Goal: Navigation & Orientation: Find specific page/section

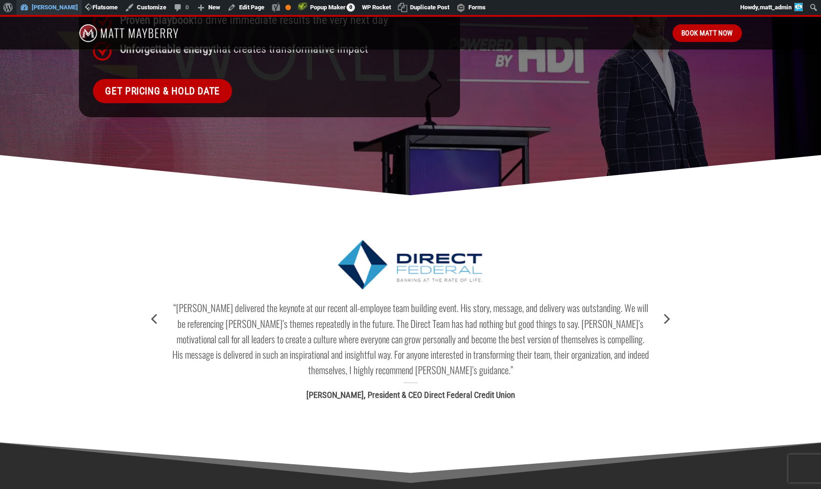
click at [32, 8] on link "[PERSON_NAME]" at bounding box center [48, 7] width 65 height 15
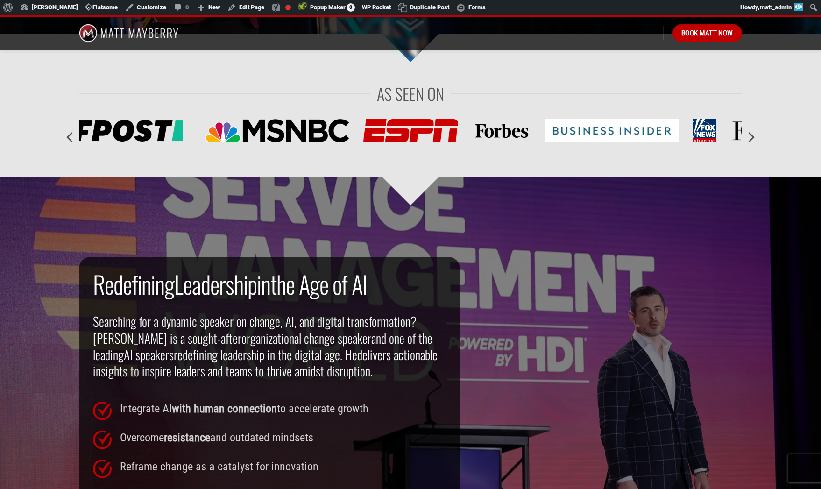
scroll to position [842, 0]
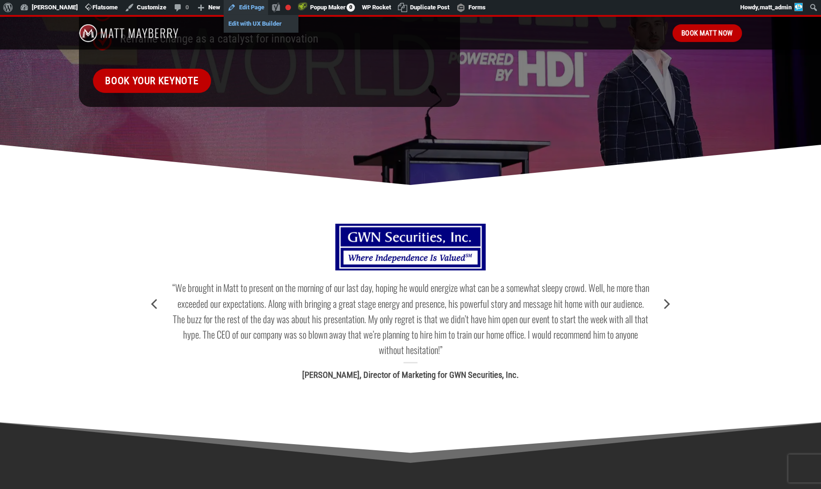
click at [241, 23] on link "Edit with UX Builder" at bounding box center [261, 24] width 75 height 12
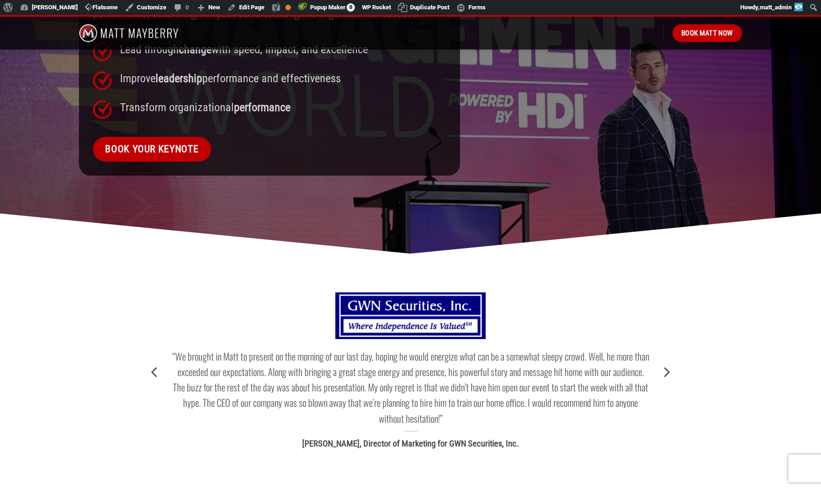
scroll to position [714, 0]
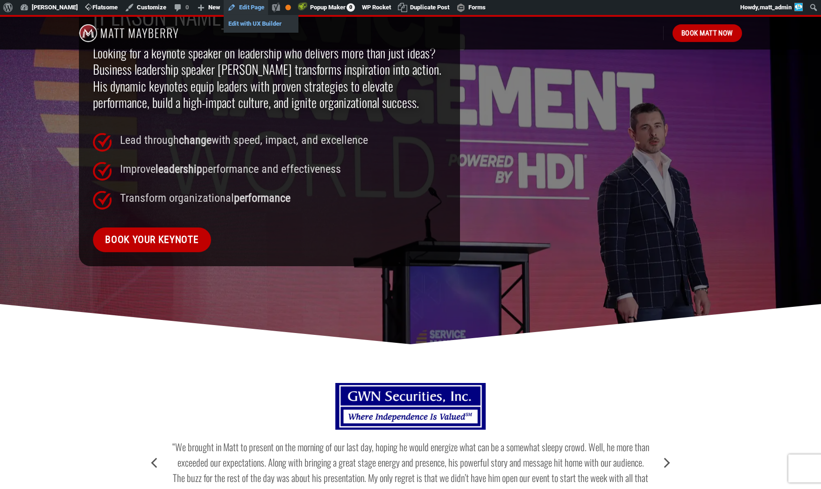
click at [255, 22] on link "Edit with UX Builder" at bounding box center [261, 24] width 75 height 12
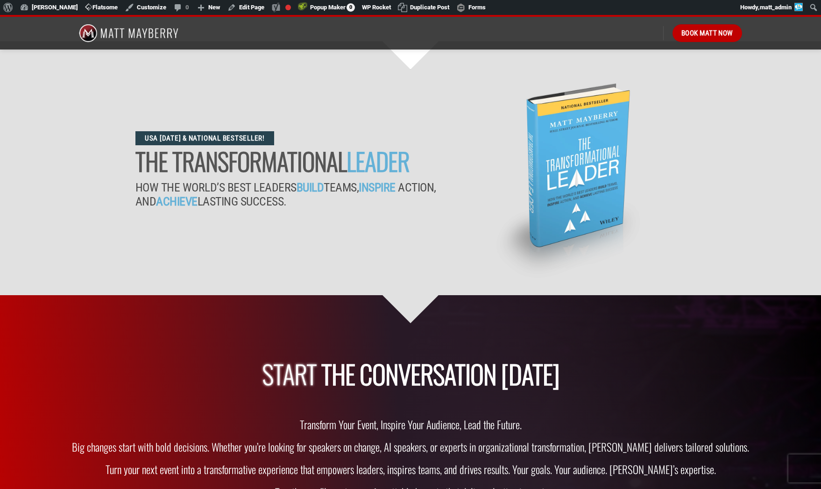
scroll to position [3082, 0]
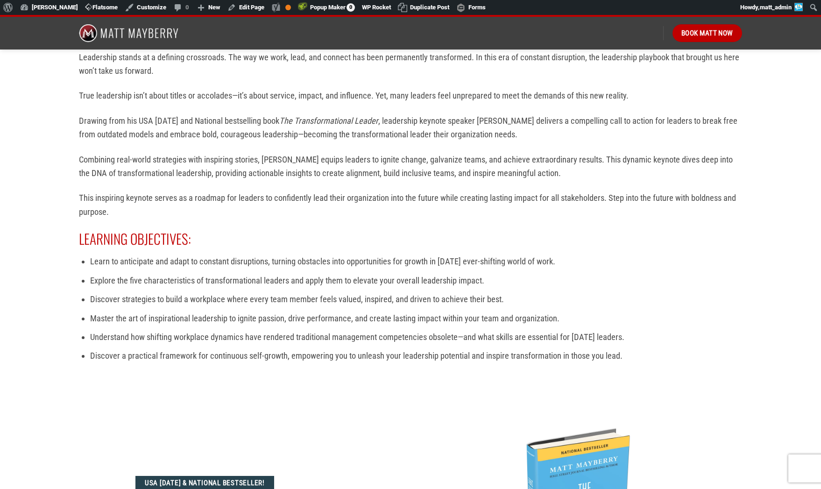
scroll to position [2642, 0]
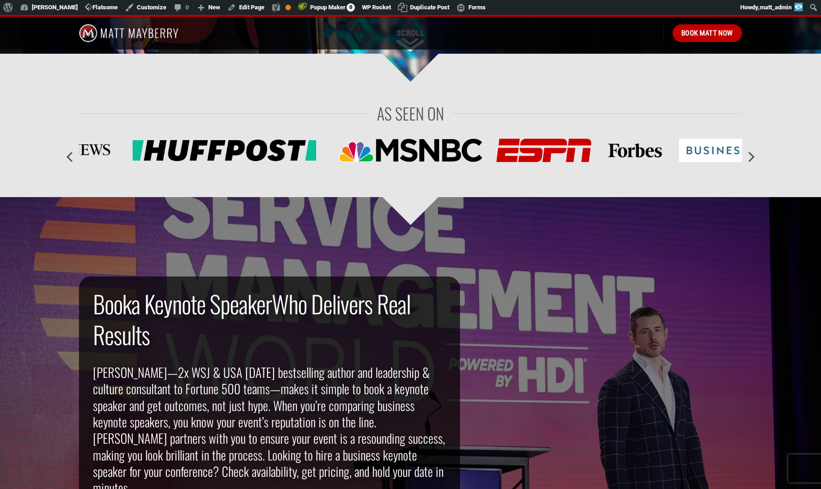
scroll to position [201, 0]
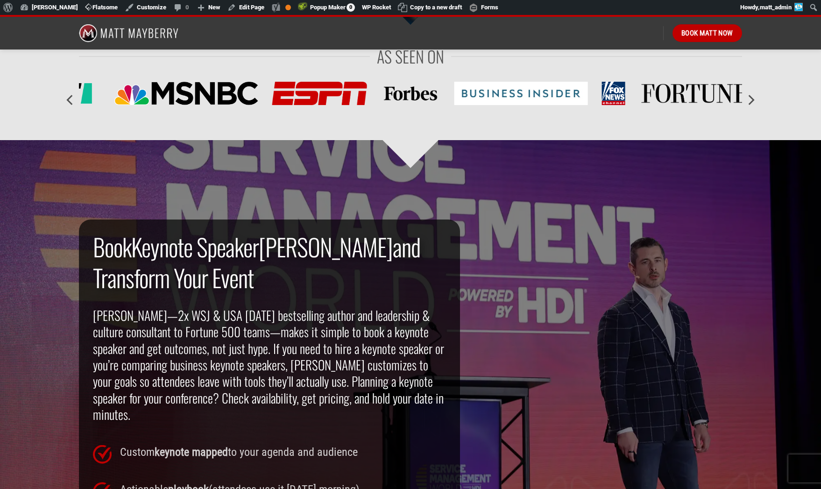
scroll to position [235, 0]
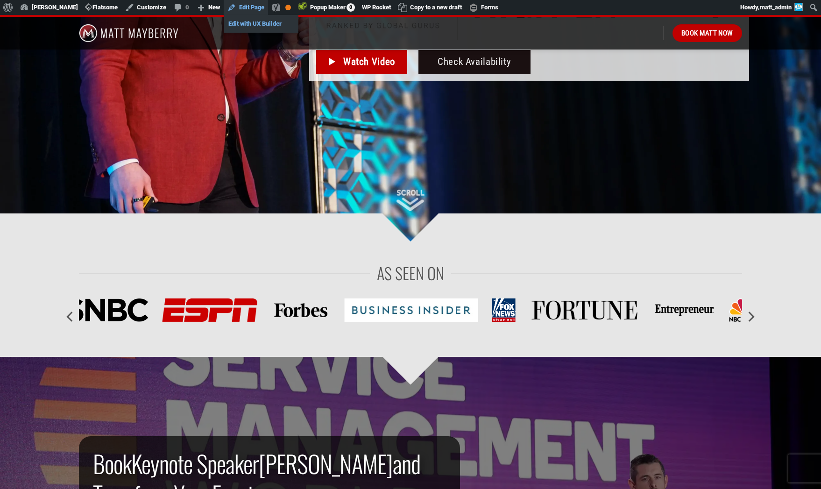
click at [254, 24] on link "Edit with UX Builder" at bounding box center [261, 24] width 75 height 12
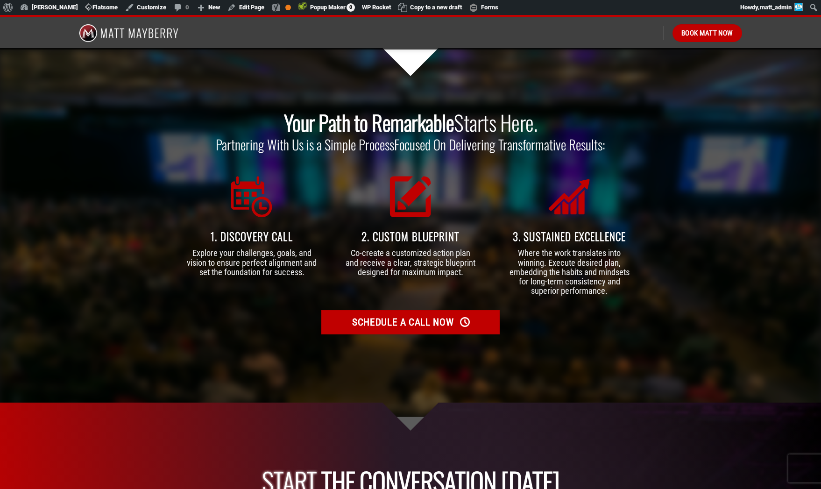
scroll to position [2518, 0]
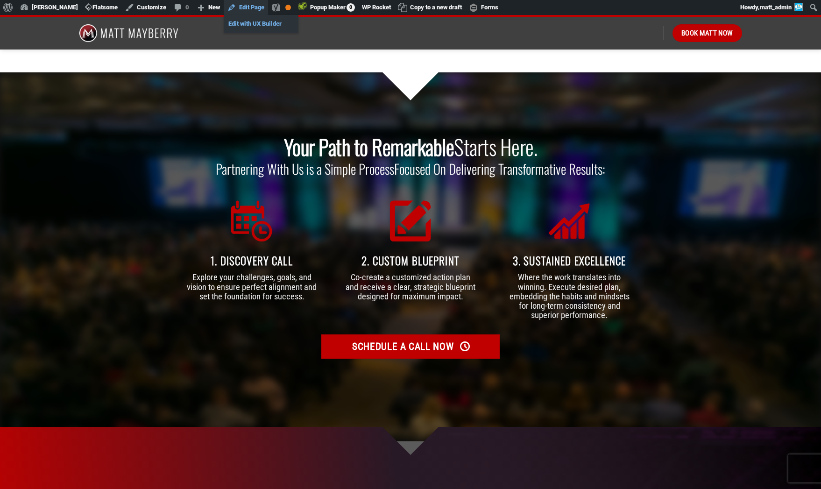
click at [253, 23] on link "Edit with UX Builder" at bounding box center [261, 24] width 75 height 12
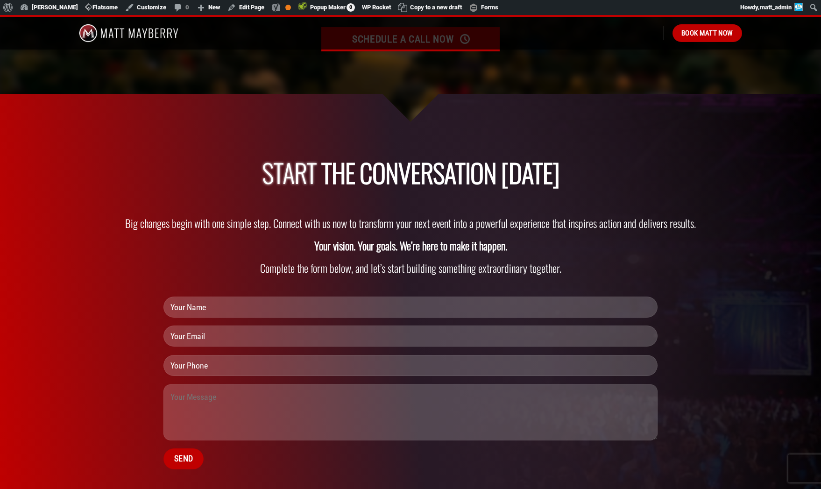
scroll to position [2833, 0]
